Goal: Find specific page/section: Find specific page/section

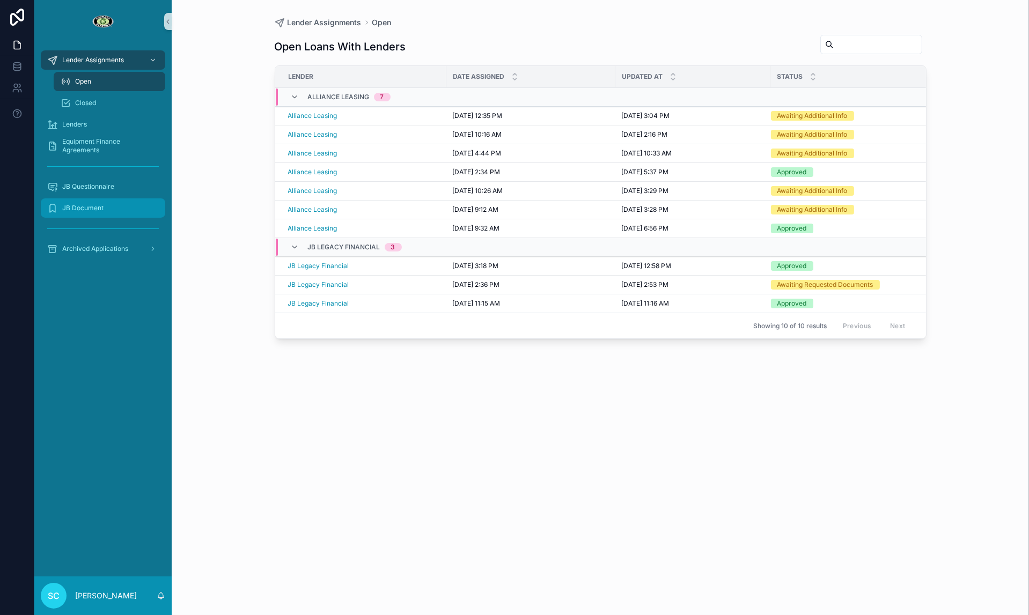
click at [63, 216] on div "JB Document" at bounding box center [103, 208] width 112 height 17
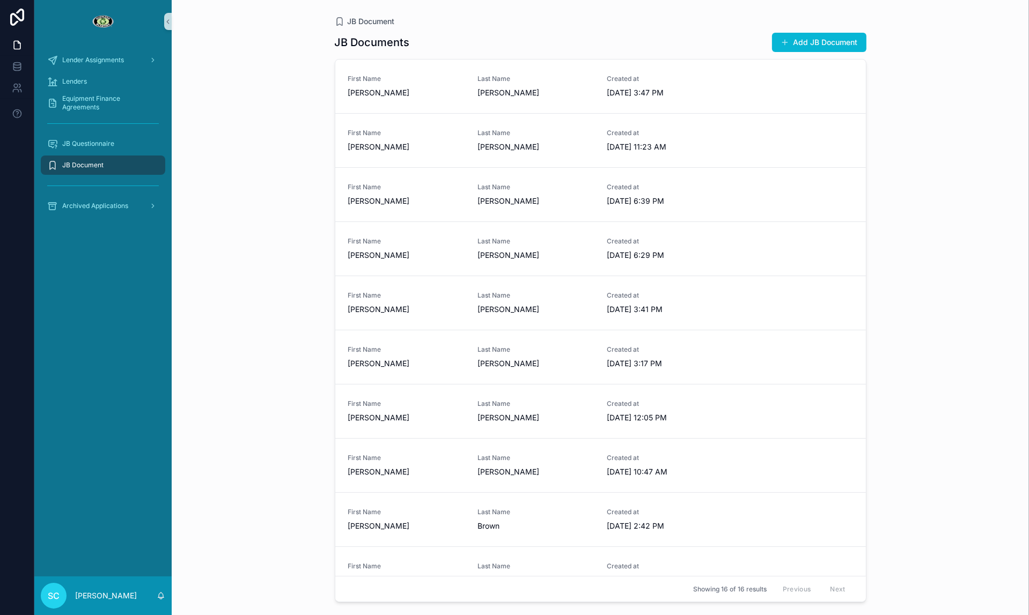
click at [82, 187] on div "scrollable content" at bounding box center [103, 185] width 124 height 17
drag, startPoint x: 82, startPoint y: 156, endPoint x: 81, endPoint y: 147, distance: 9.2
click at [82, 157] on div "JB Document" at bounding box center [103, 165] width 112 height 17
click at [80, 143] on span "JB Questionnaire" at bounding box center [88, 143] width 52 height 9
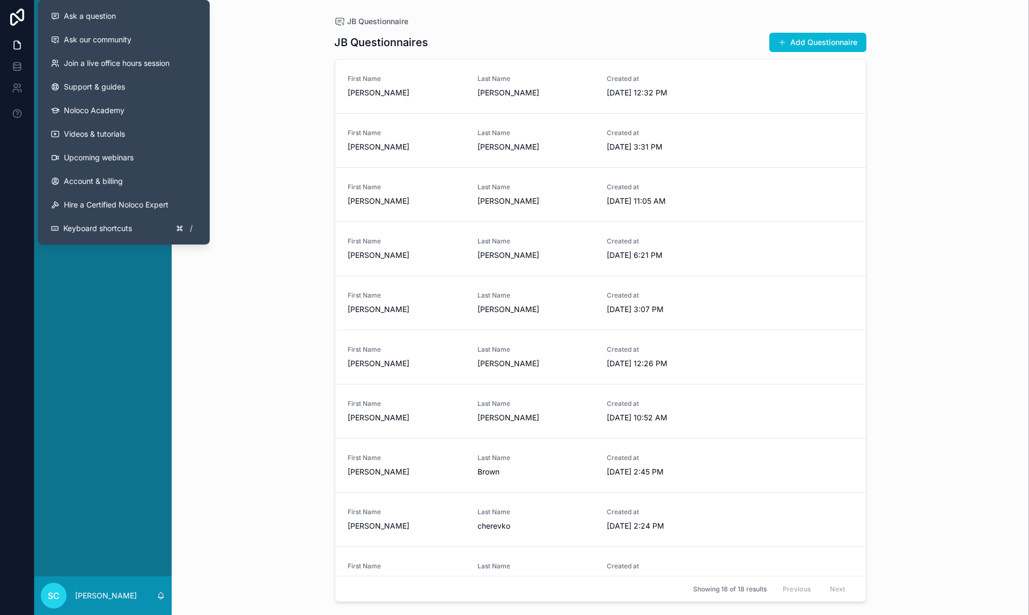
drag, startPoint x: 30, startPoint y: 98, endPoint x: 51, endPoint y: 1, distance: 100.1
click at [47, 8] on div "Ask a question Ask our community Join a live office hours session Support & gui…" at bounding box center [514, 307] width 1029 height 615
